Goal: Find specific page/section: Find specific page/section

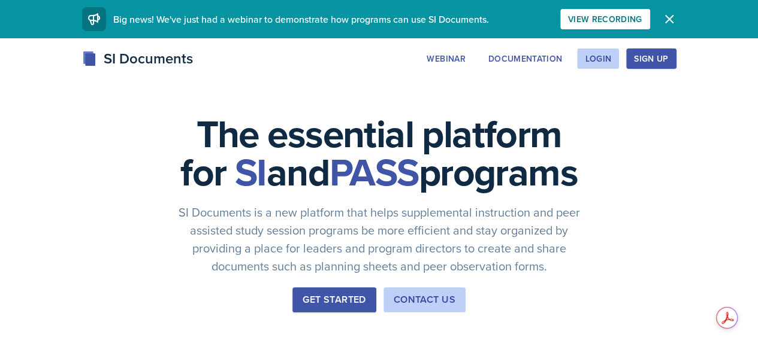
click at [673, 17] on icon "button" at bounding box center [668, 19] width 7 height 7
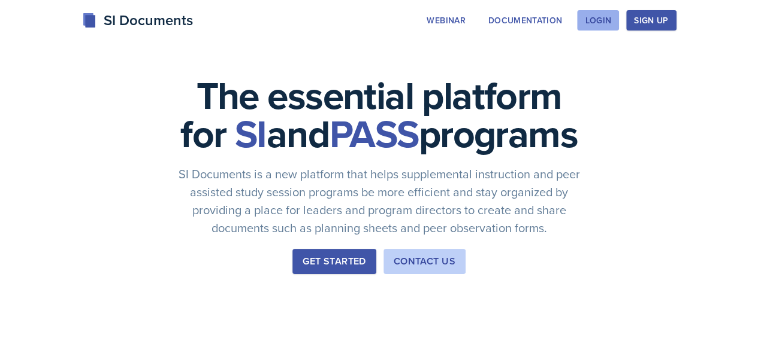
click at [611, 19] on div "Login" at bounding box center [597, 21] width 26 height 10
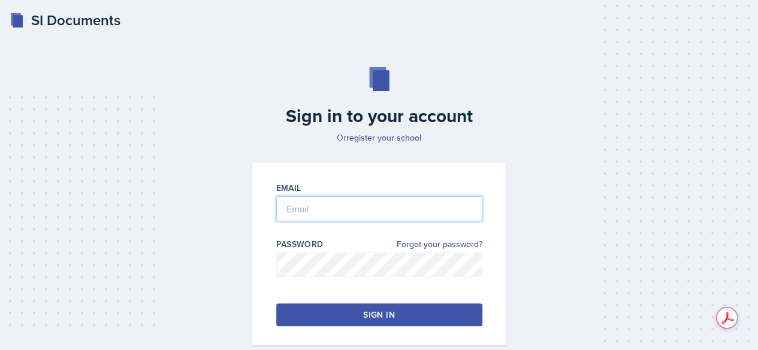
type input "[EMAIL_ADDRESS][DOMAIN_NAME]"
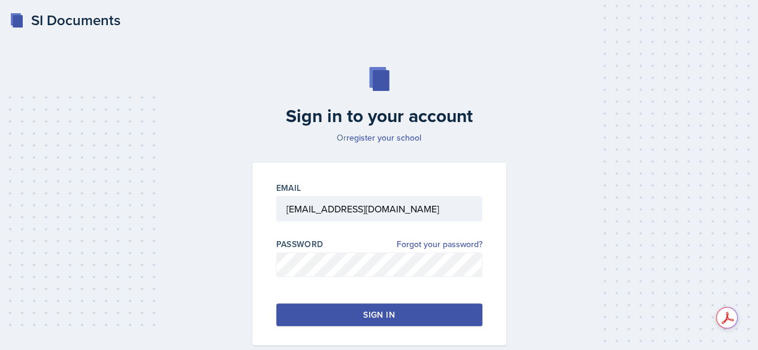
click at [299, 313] on button "Sign in" at bounding box center [379, 315] width 206 height 23
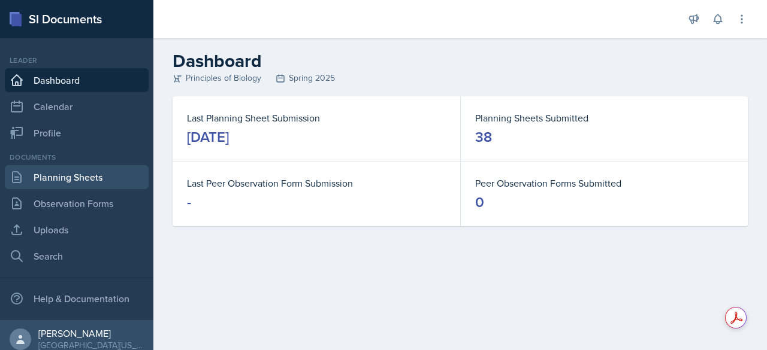
click at [56, 175] on link "Planning Sheets" at bounding box center [77, 177] width 144 height 24
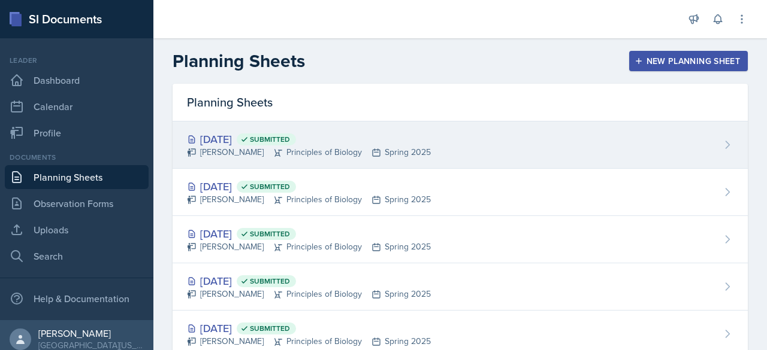
click at [217, 136] on div "[DATE] Submitted" at bounding box center [309, 139] width 244 height 16
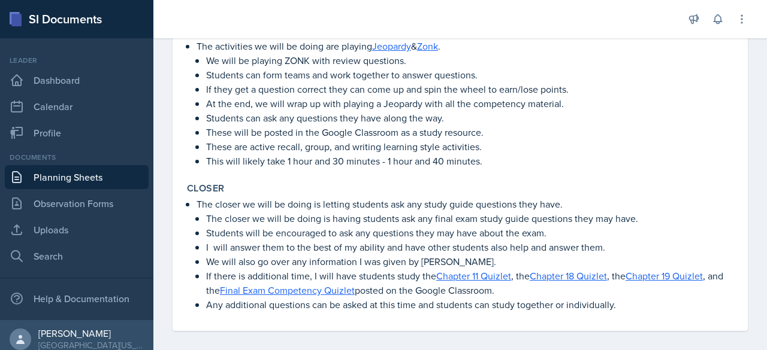
scroll to position [572, 0]
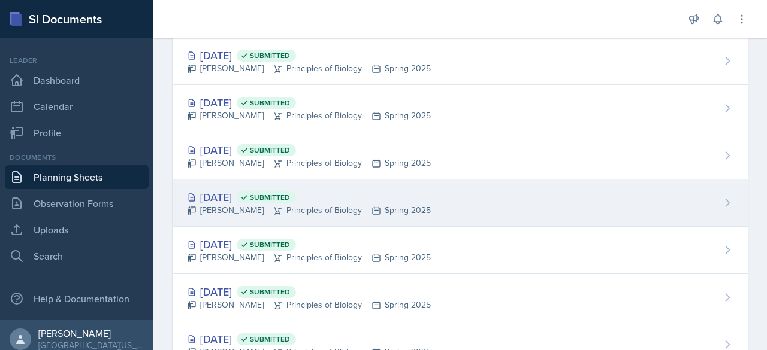
scroll to position [451, 0]
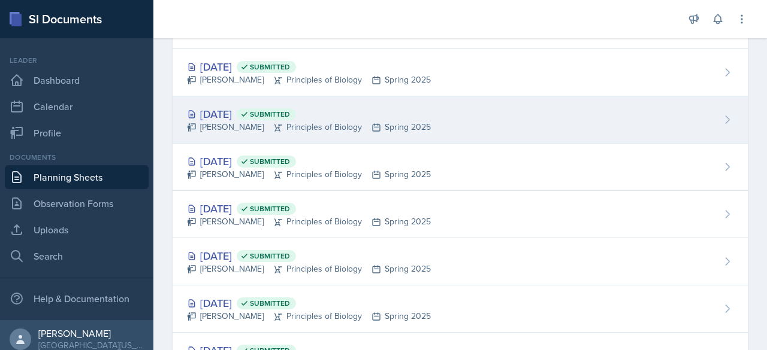
click at [215, 101] on div "[DATE] Submitted [PERSON_NAME] Principles of Biology Spring 2025" at bounding box center [459, 119] width 575 height 47
